Goal: Find specific page/section: Find specific page/section

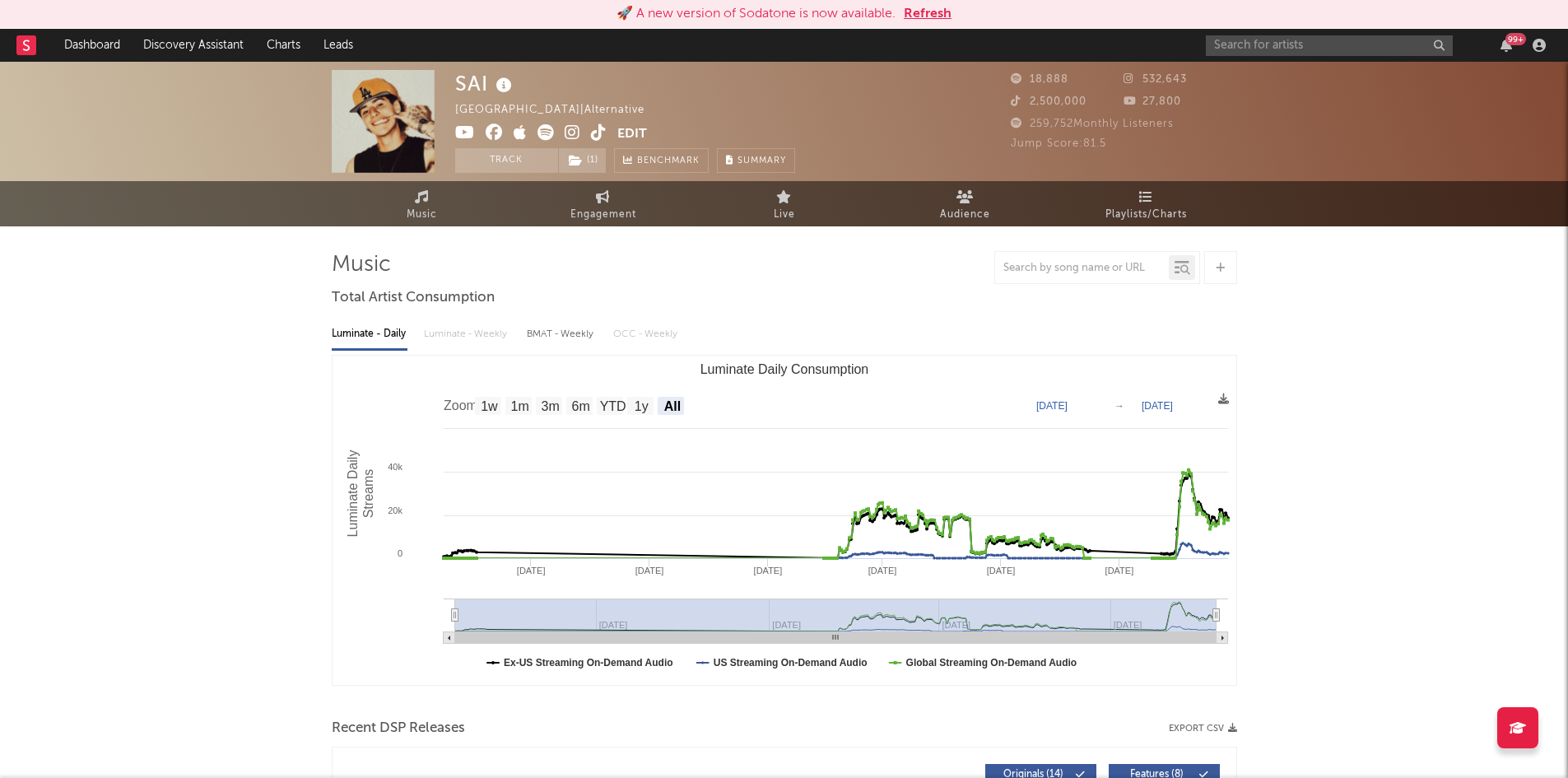
select select "All"
click at [1258, 33] on div "99 +" at bounding box center [1378, 45] width 346 height 33
click at [1253, 38] on input "text" at bounding box center [1329, 46] width 246 height 20
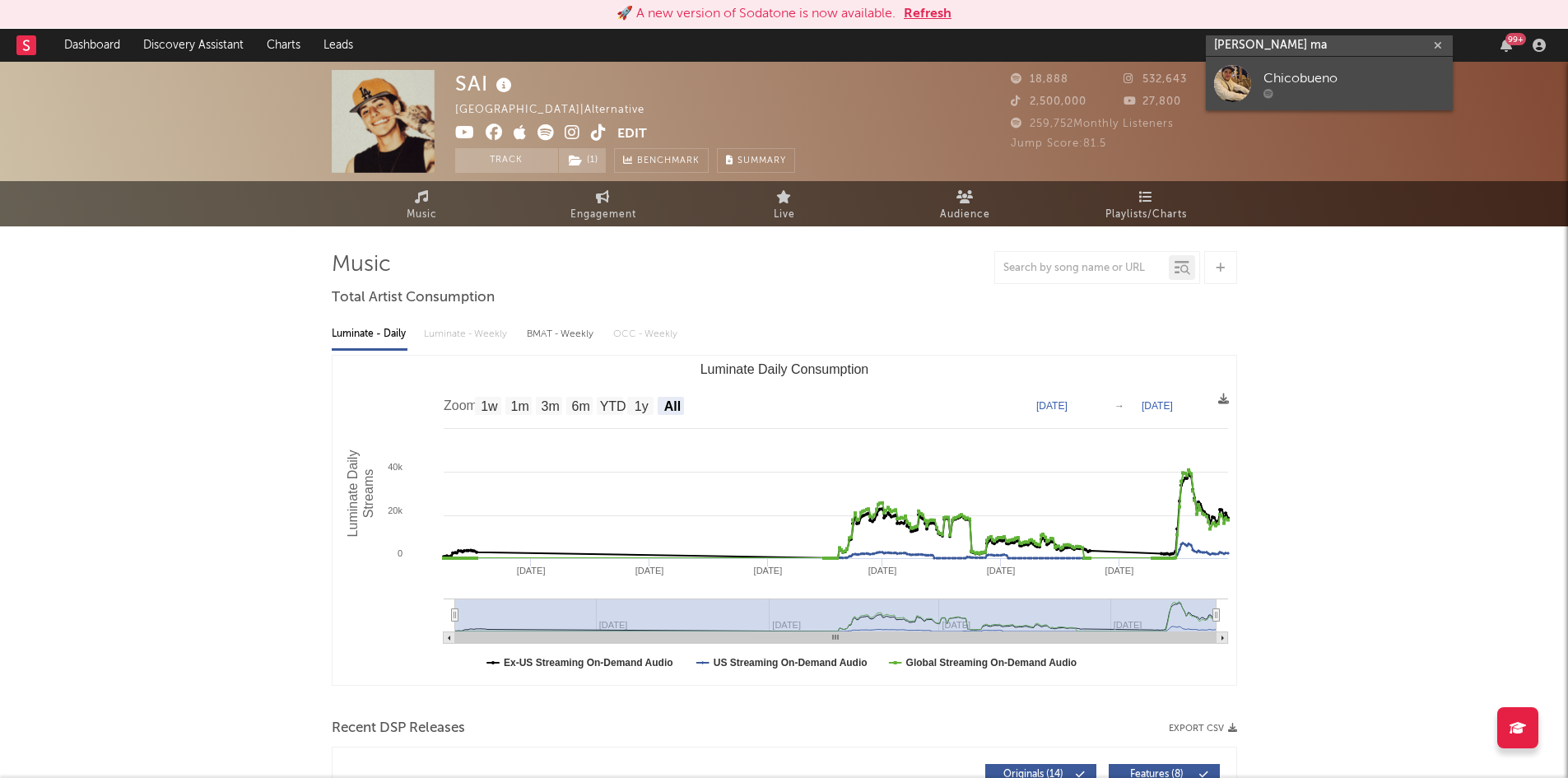
type input "[PERSON_NAME] ma"
click at [1318, 102] on link "Chicobueno" at bounding box center [1329, 83] width 246 height 54
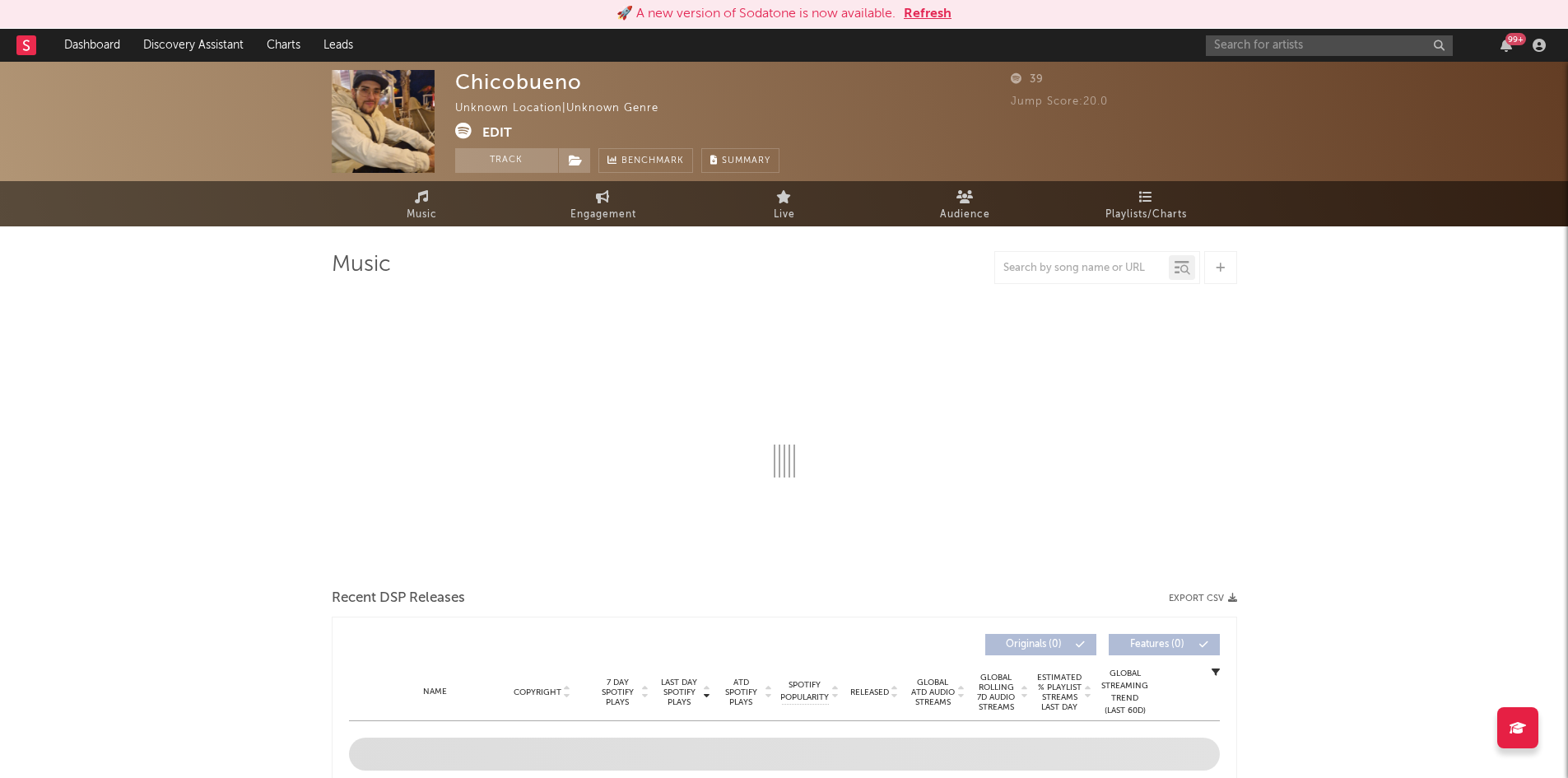
select select "1w"
